Goal: Information Seeking & Learning: Learn about a topic

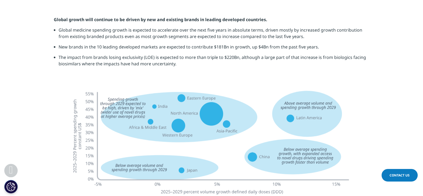
scroll to position [1258, 0]
drag, startPoint x: 125, startPoint y: 25, endPoint x: 224, endPoint y: 25, distance: 98.2
click at [224, 26] on li "Global medicine spending growth is expected to accelerate over the next five ye…" at bounding box center [214, 34] width 311 height 17
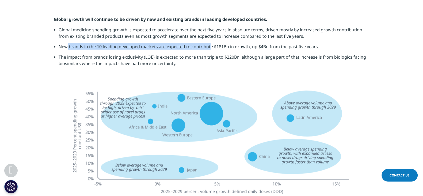
drag, startPoint x: 68, startPoint y: 34, endPoint x: 213, endPoint y: 30, distance: 145.1
click at [213, 43] on li "New brands in the 10 leading developed markets are expected to contribute $181B…" at bounding box center [214, 48] width 311 height 10
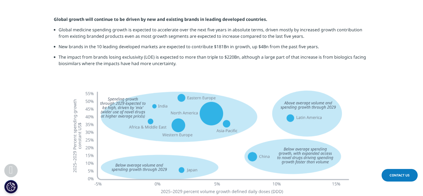
click at [273, 43] on li "New brands in the 10 leading developed markets are expected to contribute $181B…" at bounding box center [214, 48] width 311 height 10
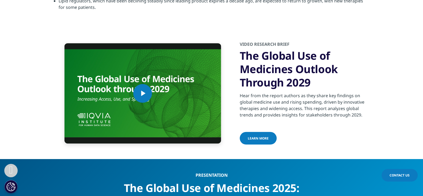
scroll to position [1808, 0]
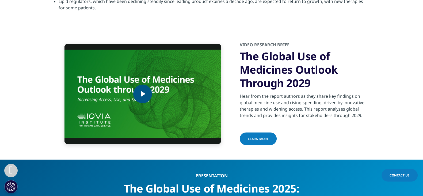
click at [143, 94] on span "Video Player" at bounding box center [143, 94] width 0 height 0
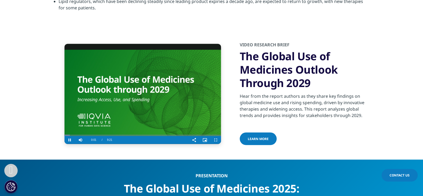
click at [133, 85] on video "Video Player" at bounding box center [142, 94] width 157 height 100
click at [104, 97] on video "Video Player" at bounding box center [142, 94] width 157 height 100
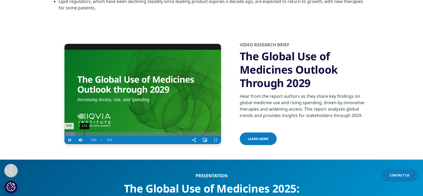
click at [85, 132] on div "1:11" at bounding box center [84, 134] width 0 height 4
click at [111, 132] on div "2:45" at bounding box center [111, 134] width 0 height 4
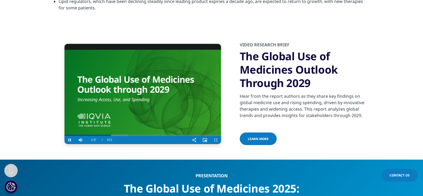
click at [162, 78] on video "Video Player" at bounding box center [142, 94] width 157 height 100
click at [151, 67] on video "Video Player" at bounding box center [142, 94] width 157 height 100
click at [106, 136] on div "Duration 9:21" at bounding box center [109, 140] width 10 height 8
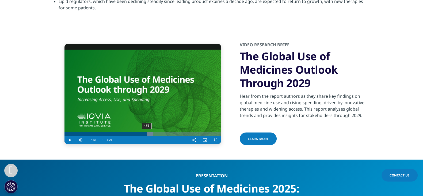
click at [147, 132] on div "4:55" at bounding box center [147, 134] width 0 height 4
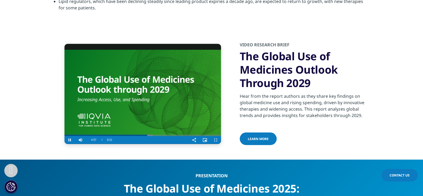
click at [153, 136] on div "Video Player" at bounding box center [152, 140] width 74 height 8
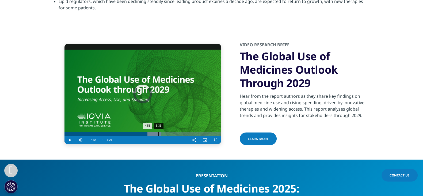
click at [158, 132] on div "5:36" at bounding box center [158, 134] width 0 height 4
click at [155, 132] on div "5:26" at bounding box center [155, 134] width 0 height 4
click at [153, 132] on div "5:16" at bounding box center [153, 134] width 0 height 4
click at [151, 132] on div "5:10" at bounding box center [151, 134] width 0 height 4
click at [149, 132] on div "5:04" at bounding box center [107, 134] width 86 height 4
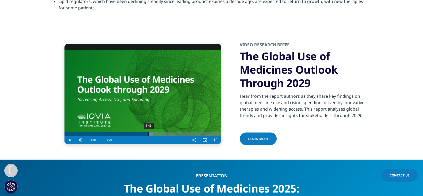
click at [149, 132] on div "5:01" at bounding box center [149, 134] width 0 height 4
click at [176, 132] on div "7:42" at bounding box center [128, 134] width 129 height 4
click at [174, 132] on div "6:32" at bounding box center [174, 134] width 0 height 4
click at [169, 132] on div "Loaded : 0.00% 6:18 6:32" at bounding box center [142, 134] width 157 height 4
click at [167, 132] on div "6:16" at bounding box center [115, 134] width 102 height 4
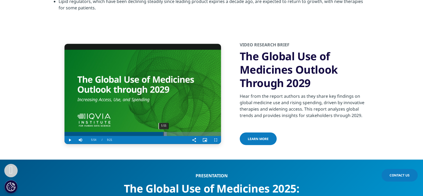
click at [163, 132] on div "5:54" at bounding box center [113, 134] width 99 height 4
click at [161, 132] on div "Loaded : 74.19% 5:48 5:54" at bounding box center [142, 134] width 157 height 4
click at [160, 132] on div "5:41" at bounding box center [160, 134] width 0 height 4
click at [152, 132] on div "5:13" at bounding box center [152, 134] width 0 height 4
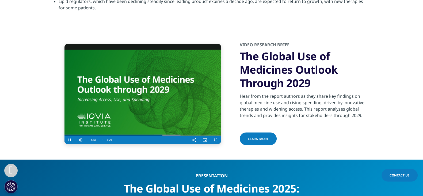
click at [199, 95] on video "Video Player" at bounding box center [142, 94] width 157 height 100
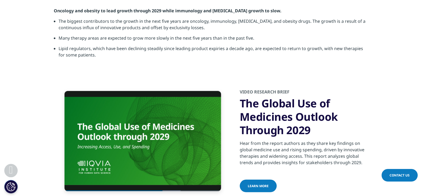
scroll to position [1807, 0]
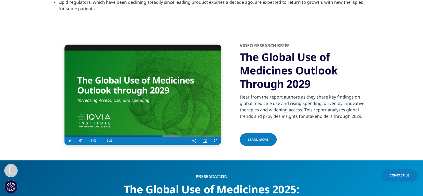
click at [142, 79] on video "Video Player" at bounding box center [142, 95] width 157 height 100
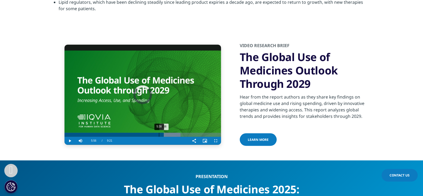
click at [159, 133] on div "5:38" at bounding box center [159, 135] width 0 height 4
click at [158, 133] on div "Loaded : 74.19% 5:36 5:37" at bounding box center [142, 135] width 157 height 4
click at [158, 133] on div "5:33" at bounding box center [158, 135] width 0 height 4
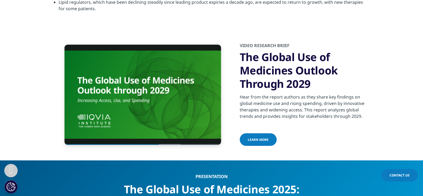
click at [166, 130] on div "Video Player is loading. Play Video Pause Skip Backward Skip Forward Mute Curre…" at bounding box center [212, 94] width 316 height 131
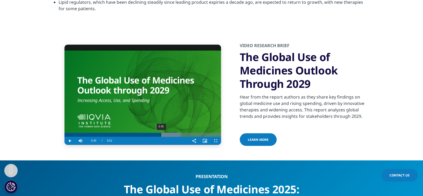
click at [161, 133] on div "5:45" at bounding box center [161, 135] width 0 height 4
click at [159, 133] on div "5:40" at bounding box center [159, 135] width 0 height 4
click at [156, 133] on div "5:29" at bounding box center [156, 135] width 0 height 4
click at [154, 133] on div "Loaded : 74.19% 5:24 5:30" at bounding box center [142, 135] width 157 height 4
click at [153, 133] on div "5:18" at bounding box center [153, 135] width 0 height 4
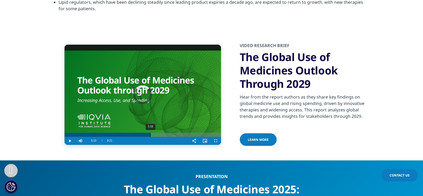
click at [150, 133] on div "5:08" at bounding box center [150, 135] width 0 height 4
click at [149, 133] on div "5:02" at bounding box center [149, 135] width 0 height 4
click at [147, 133] on div "4:55" at bounding box center [147, 135] width 0 height 4
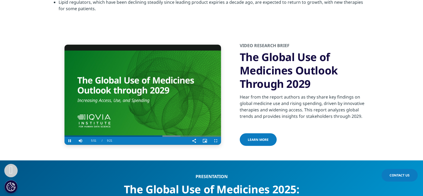
drag, startPoint x: 168, startPoint y: 82, endPoint x: 100, endPoint y: 30, distance: 85.9
click at [167, 82] on video "Video Player" at bounding box center [142, 95] width 157 height 100
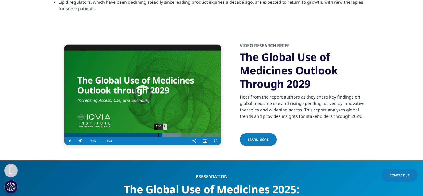
click at [158, 133] on div "5:36" at bounding box center [158, 135] width 0 height 4
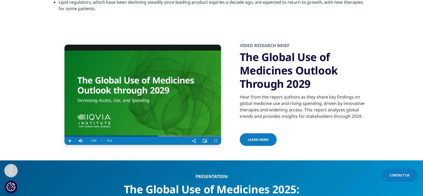
click at [161, 89] on video "Video Player" at bounding box center [142, 95] width 157 height 100
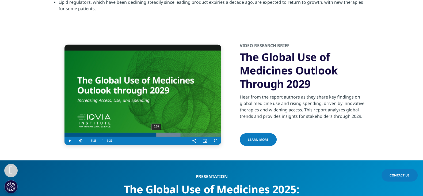
click at [156, 133] on div "5:28" at bounding box center [156, 135] width 0 height 4
click at [153, 133] on div "Loaded : 74.19% 5:19 5:28" at bounding box center [142, 135] width 157 height 4
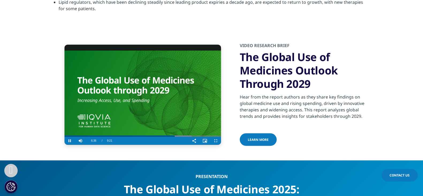
click at [167, 115] on video "Video Player" at bounding box center [142, 95] width 157 height 100
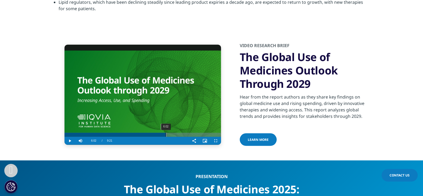
click at [166, 133] on div "6:02" at bounding box center [166, 135] width 0 height 4
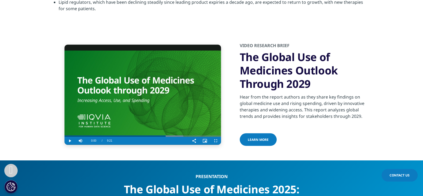
click at [152, 79] on video "Video Player" at bounding box center [142, 95] width 157 height 100
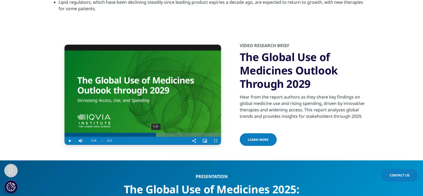
click at [155, 133] on div "5:26" at bounding box center [155, 135] width 0 height 4
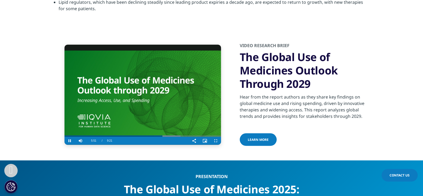
click at [157, 82] on video "Video Player" at bounding box center [142, 95] width 157 height 100
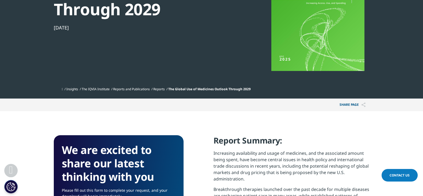
scroll to position [1, 0]
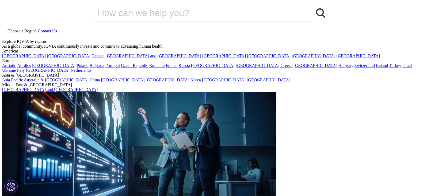
drag, startPoint x: 0, startPoint y: 0, endPoint x: 246, endPoint y: 91, distance: 262.1
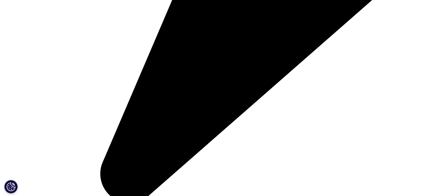
scroll to position [557, 0]
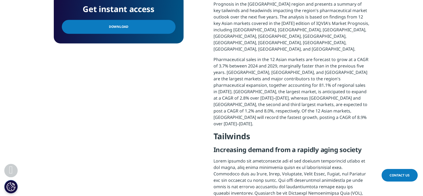
scroll to position [301, 0]
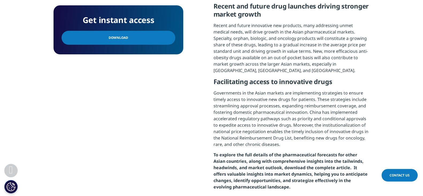
scroll to position [635, 0]
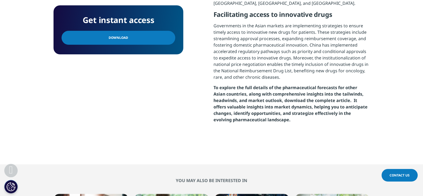
click at [130, 33] on link "Download" at bounding box center [119, 38] width 114 height 14
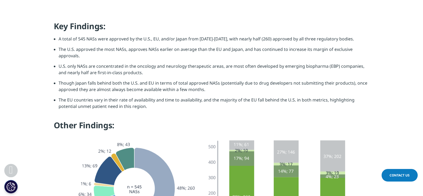
scroll to position [669, 0]
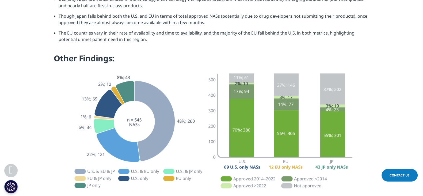
click at [129, 168] on img at bounding box center [212, 145] width 300 height 154
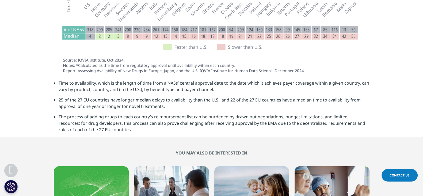
scroll to position [1798, 0]
